Goal: Task Accomplishment & Management: Complete application form

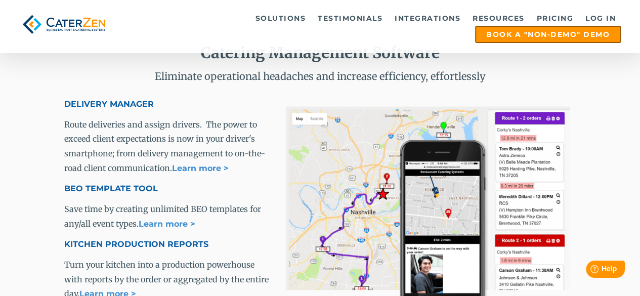
scroll to position [1407, 0]
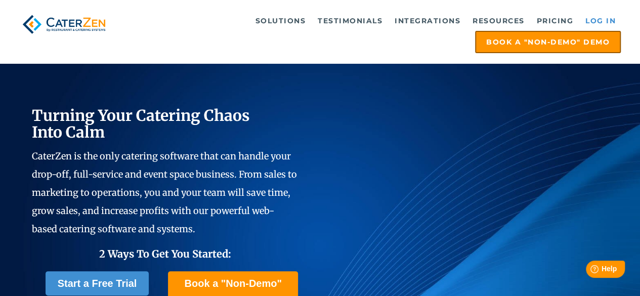
click at [599, 18] on link "Log in" at bounding box center [600, 21] width 40 height 20
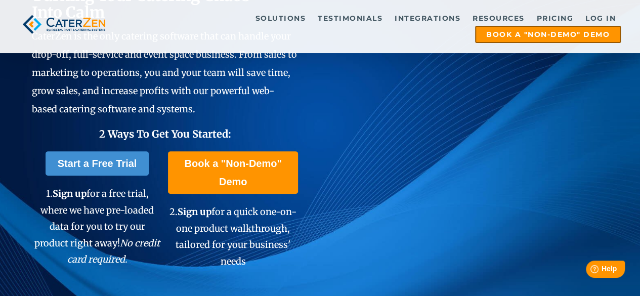
scroll to position [121, 0]
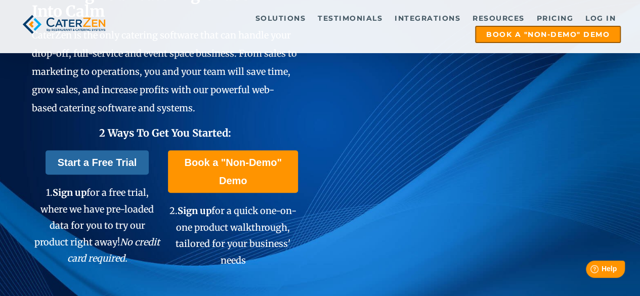
click at [117, 157] on link "Start a Free Trial" at bounding box center [98, 162] width 104 height 24
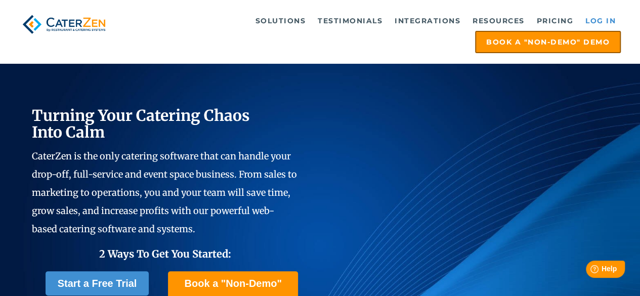
click at [606, 21] on link "Log in" at bounding box center [600, 21] width 40 height 20
